Goal: Task Accomplishment & Management: Manage account settings

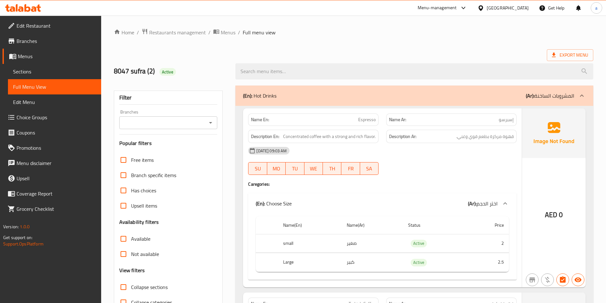
scroll to position [1427, 0]
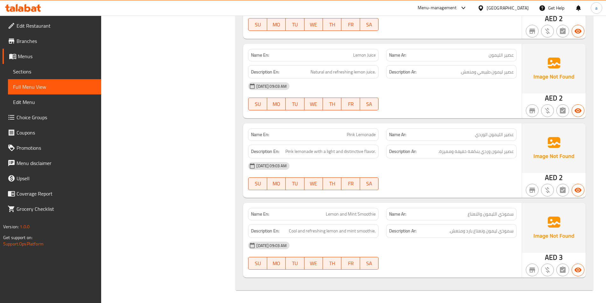
click at [37, 58] on span "Menus" at bounding box center [57, 56] width 78 height 8
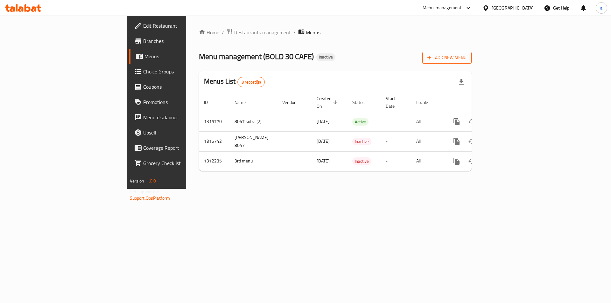
click at [466, 59] on span "Add New Menu" at bounding box center [446, 58] width 39 height 8
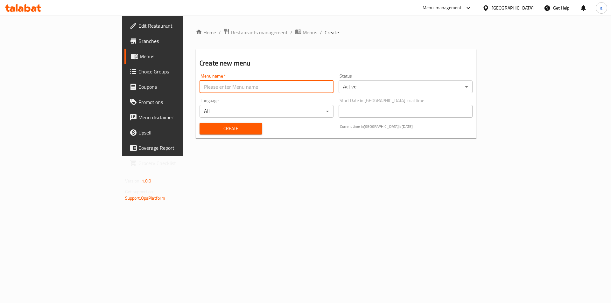
click at [321, 90] on input "text" at bounding box center [266, 86] width 134 height 13
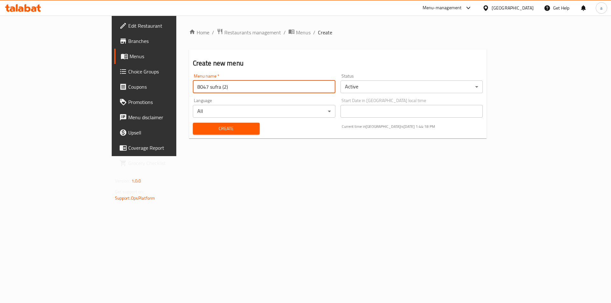
click at [193, 90] on input "8047 sufra (2)" at bounding box center [264, 86] width 142 height 13
type input "8047 sufra (3)"
click at [198, 130] on span "Create" at bounding box center [226, 129] width 57 height 8
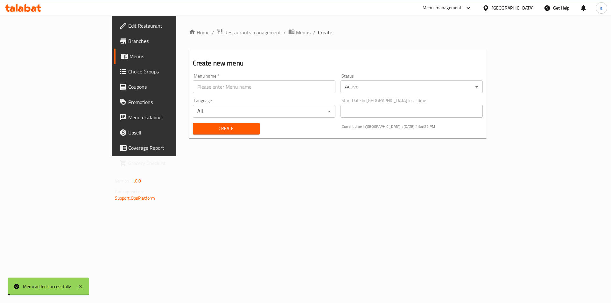
click at [114, 60] on link "Menus" at bounding box center [164, 56] width 100 height 15
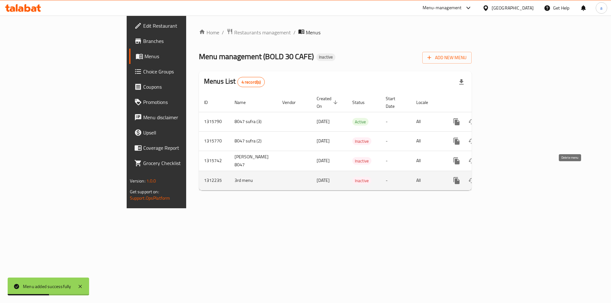
click at [489, 178] on icon "enhanced table" at bounding box center [487, 181] width 4 height 6
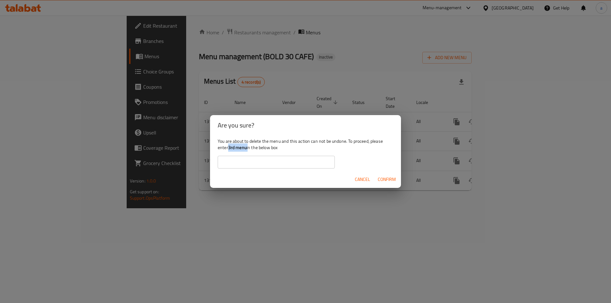
drag, startPoint x: 248, startPoint y: 149, endPoint x: 229, endPoint y: 148, distance: 18.8
click at [229, 148] on div "You are about to delete the menu and this action can not be undone. To proceed,…" at bounding box center [305, 153] width 191 height 36
copy div "3rd menu"
click at [244, 156] on input "text" at bounding box center [276, 162] width 117 height 13
paste input "3rd menu"
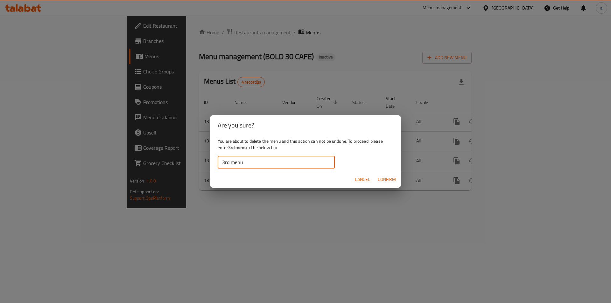
type input "3rd menu"
click at [392, 177] on span "Confirm" at bounding box center [387, 180] width 18 height 8
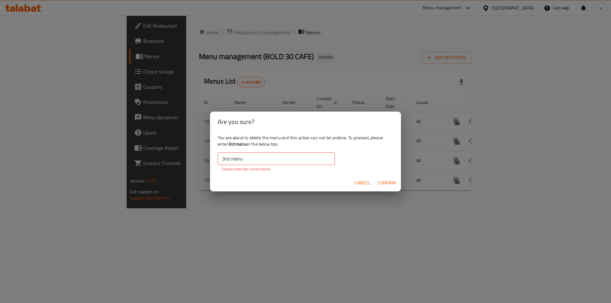
click at [363, 183] on span "Cancel" at bounding box center [362, 183] width 15 height 8
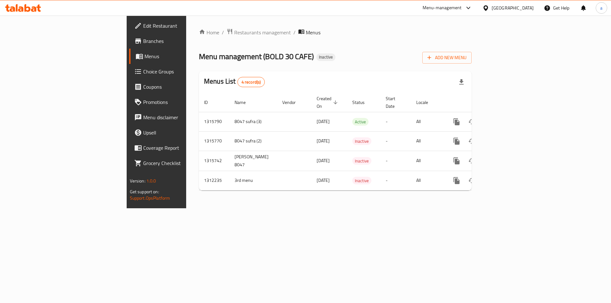
click at [440, 194] on div "Home / Restaurants management / Menus Menu management ( BOLD 30 CAFE ) Inactive…" at bounding box center [335, 112] width 298 height 193
click at [432, 56] on icon "button" at bounding box center [429, 57] width 6 height 6
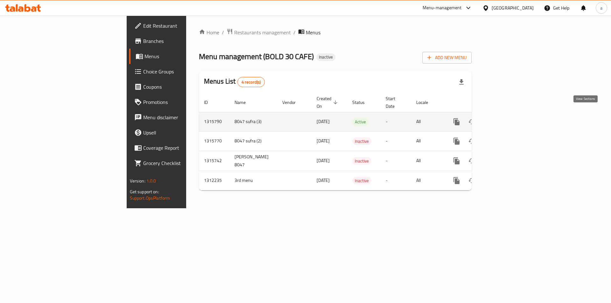
click at [506, 118] on icon "enhanced table" at bounding box center [502, 122] width 8 height 8
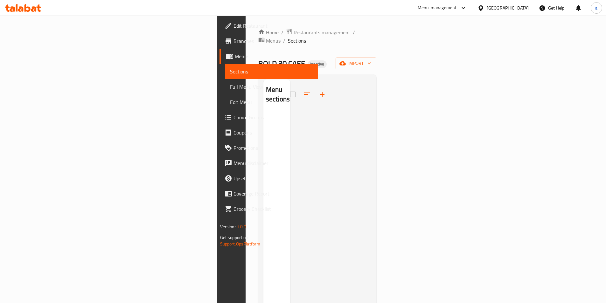
click at [377, 58] on div "BOLD 30 CAFE Inactive import" at bounding box center [317, 64] width 118 height 12
click at [346, 61] on icon "button" at bounding box center [342, 63] width 6 height 4
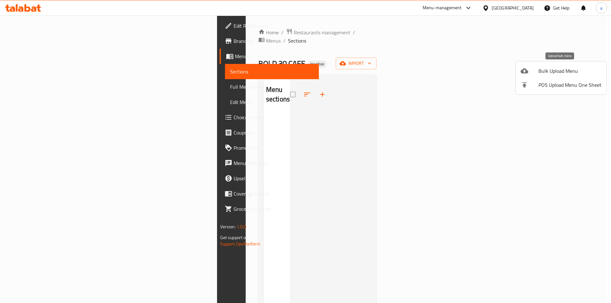
click at [531, 73] on div at bounding box center [529, 71] width 18 height 8
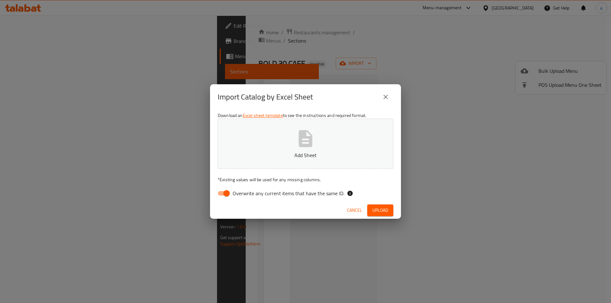
click at [227, 193] on input "Overwrite any current items that have the same ID." at bounding box center [226, 193] width 36 height 12
checkbox input "false"
click at [379, 209] on span "Upload" at bounding box center [380, 210] width 16 height 8
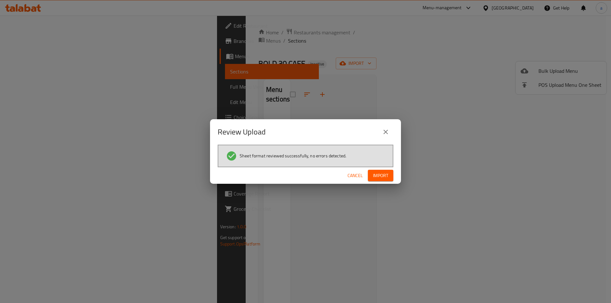
click at [385, 176] on span "Import" at bounding box center [380, 176] width 15 height 8
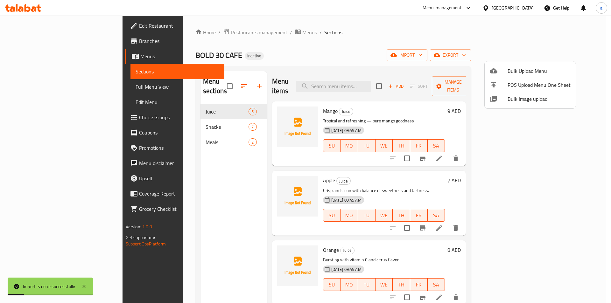
click at [33, 88] on div at bounding box center [305, 151] width 611 height 303
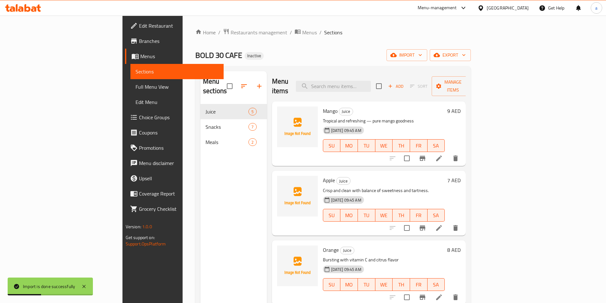
click at [135, 88] on span "Full Menu View" at bounding box center [176, 87] width 83 height 8
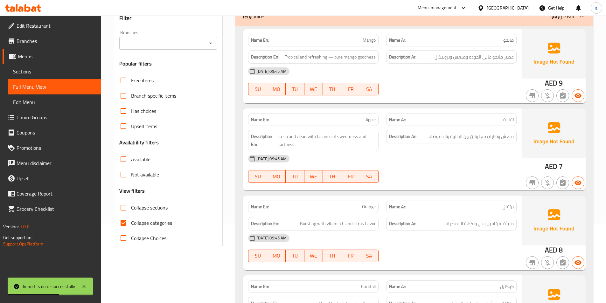
scroll to position [127, 0]
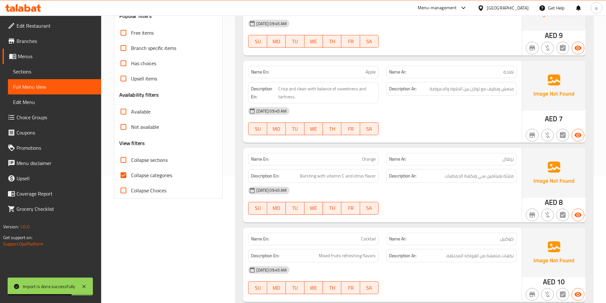
click at [127, 176] on input "Collapse categories" at bounding box center [123, 175] width 15 height 15
checkbox input "false"
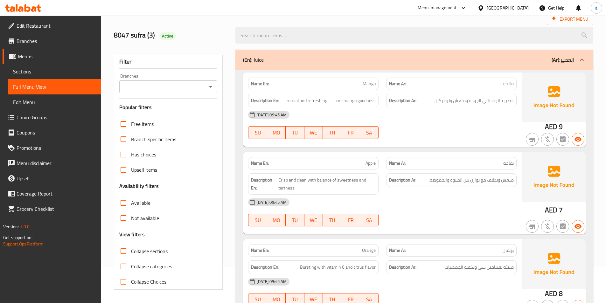
scroll to position [0, 0]
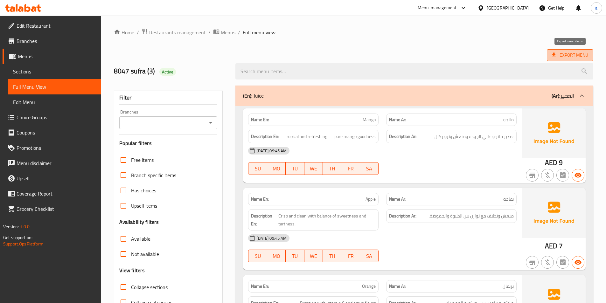
click at [564, 59] on span "Export Menu" at bounding box center [570, 55] width 36 height 8
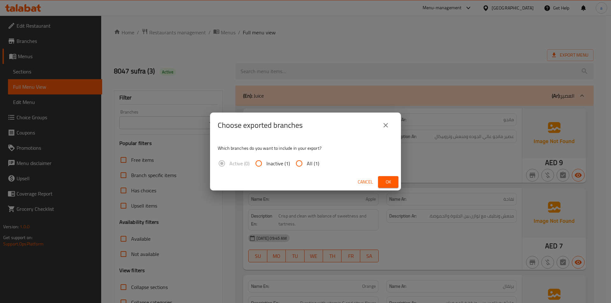
drag, startPoint x: 301, startPoint y: 160, endPoint x: 305, endPoint y: 159, distance: 4.8
click at [301, 160] on input "All (1)" at bounding box center [298, 163] width 15 height 15
radio input "true"
click at [390, 180] on span "Ok" at bounding box center [388, 182] width 10 height 8
